Goal: Navigation & Orientation: Find specific page/section

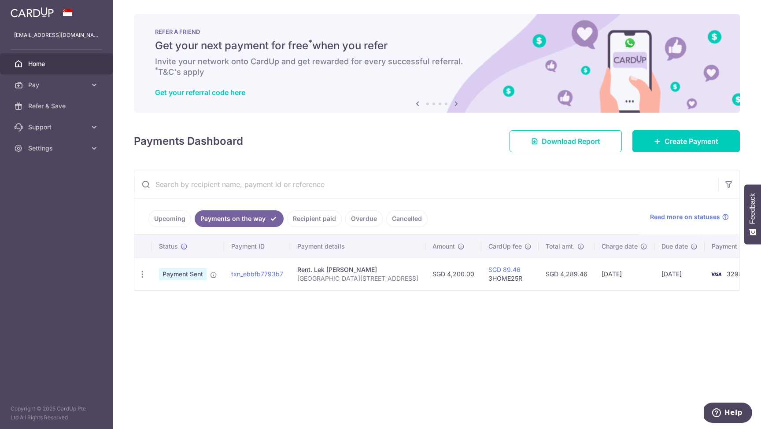
click at [177, 223] on link "Upcoming" at bounding box center [169, 219] width 43 height 17
click at [256, 220] on link "Payments on the way" at bounding box center [245, 219] width 77 height 17
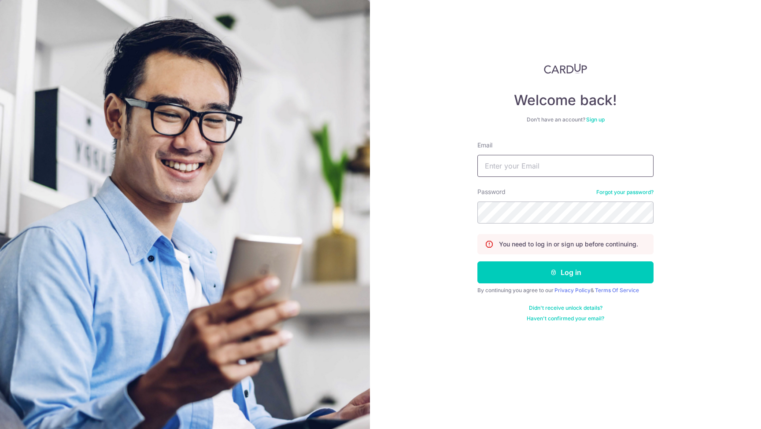
click at [533, 168] on input "Email" at bounding box center [565, 166] width 176 height 22
type input "[EMAIL_ADDRESS][DOMAIN_NAME]"
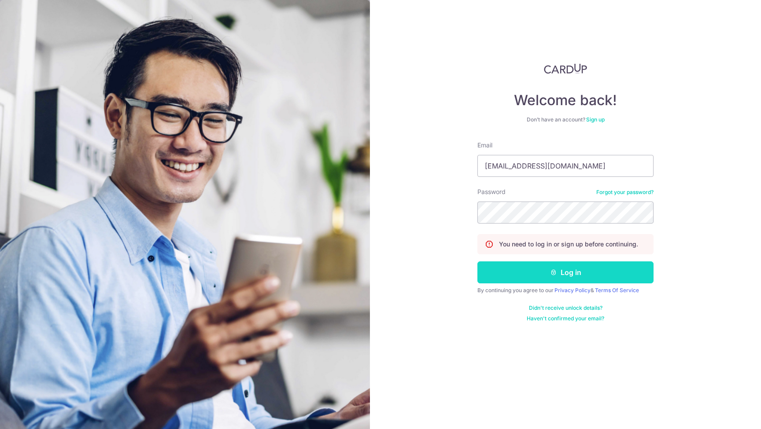
click at [551, 271] on icon "submit" at bounding box center [553, 272] width 7 height 7
